Goal: Find specific page/section: Find specific page/section

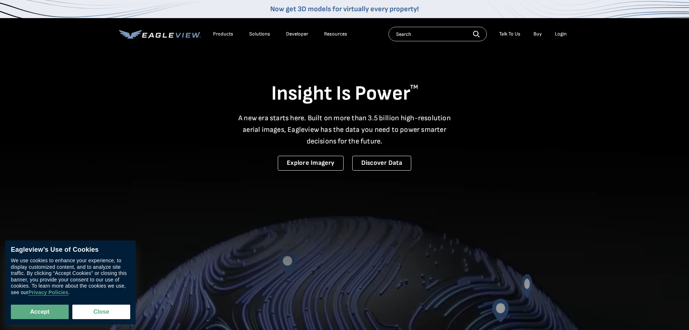
click at [563, 35] on div "Login" at bounding box center [561, 34] width 12 height 7
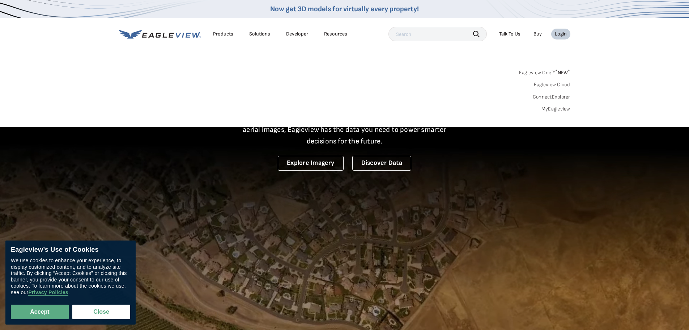
click at [556, 109] on link "MyEagleview" at bounding box center [556, 109] width 29 height 7
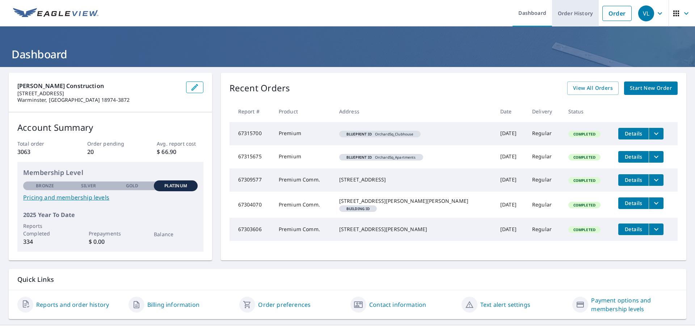
click at [565, 14] on link "Order History" at bounding box center [575, 13] width 47 height 26
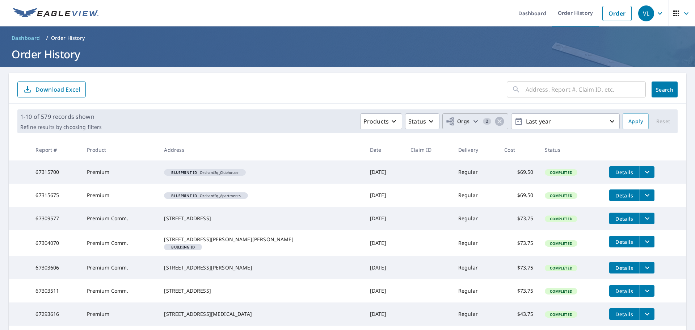
click at [448, 121] on icon "button" at bounding box center [449, 121] width 9 height 9
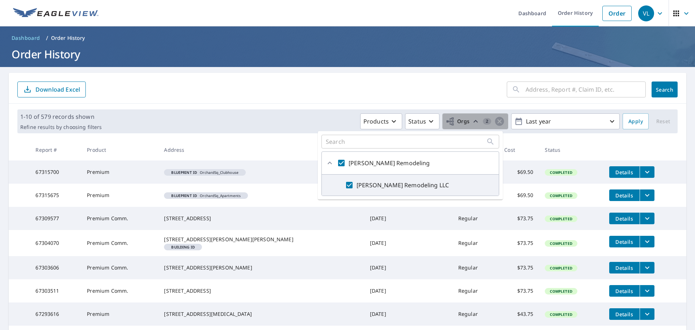
click at [453, 124] on span "Orgs" at bounding box center [457, 121] width 24 height 9
